Goal: Information Seeking & Learning: Learn about a topic

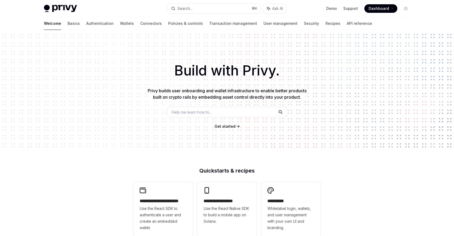
scroll to position [2, 0]
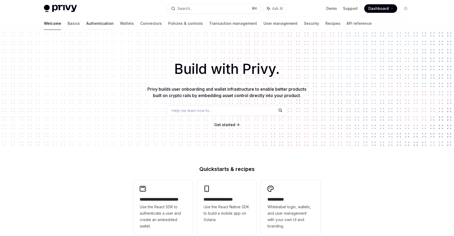
click at [86, 24] on link "Authentication" at bounding box center [99, 23] width 27 height 13
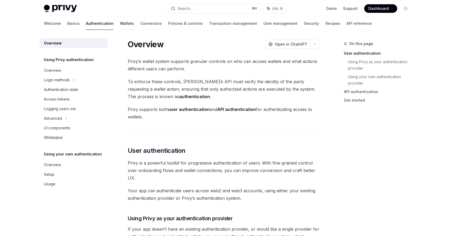
click at [120, 26] on link "Wallets" at bounding box center [127, 23] width 14 height 13
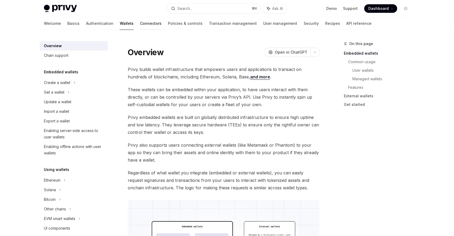
click at [140, 26] on link "Connectors" at bounding box center [151, 23] width 22 height 13
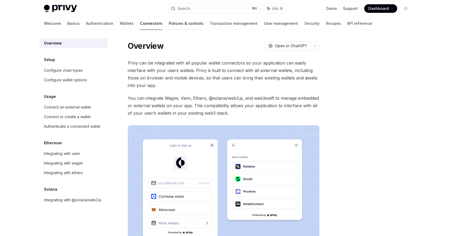
click at [169, 28] on link "Policies & controls" at bounding box center [186, 23] width 35 height 13
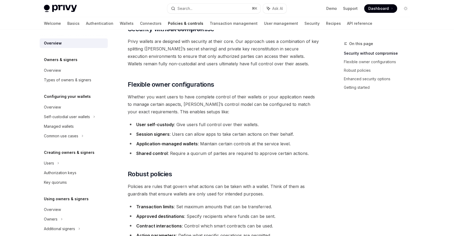
scroll to position [50, 0]
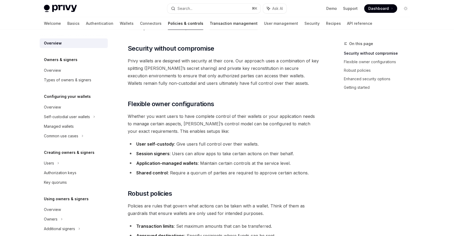
click at [210, 27] on link "Transaction management" at bounding box center [234, 23] width 48 height 13
type textarea "*"
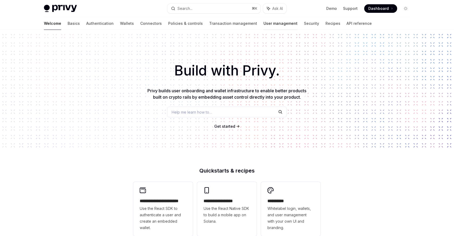
click at [264, 27] on link "User management" at bounding box center [281, 23] width 34 height 13
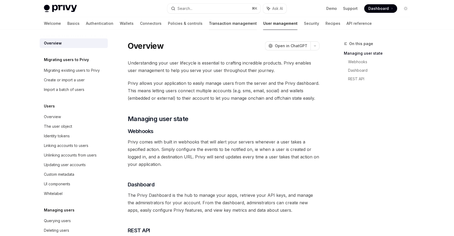
click at [209, 25] on link "Transaction management" at bounding box center [233, 23] width 48 height 13
type textarea "*"
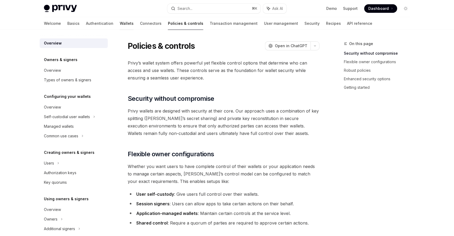
click at [120, 25] on link "Wallets" at bounding box center [127, 23] width 14 height 13
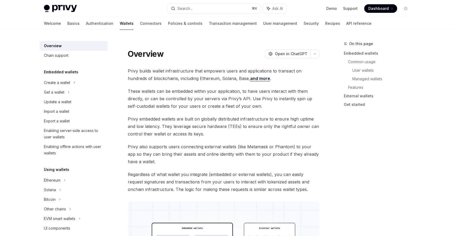
type textarea "*"
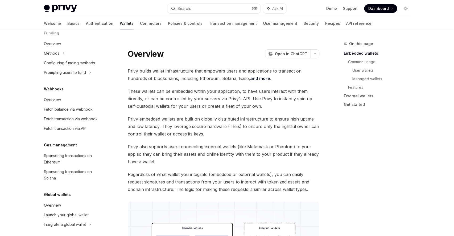
scroll to position [223, 0]
